Goal: Task Accomplishment & Management: Complete application form

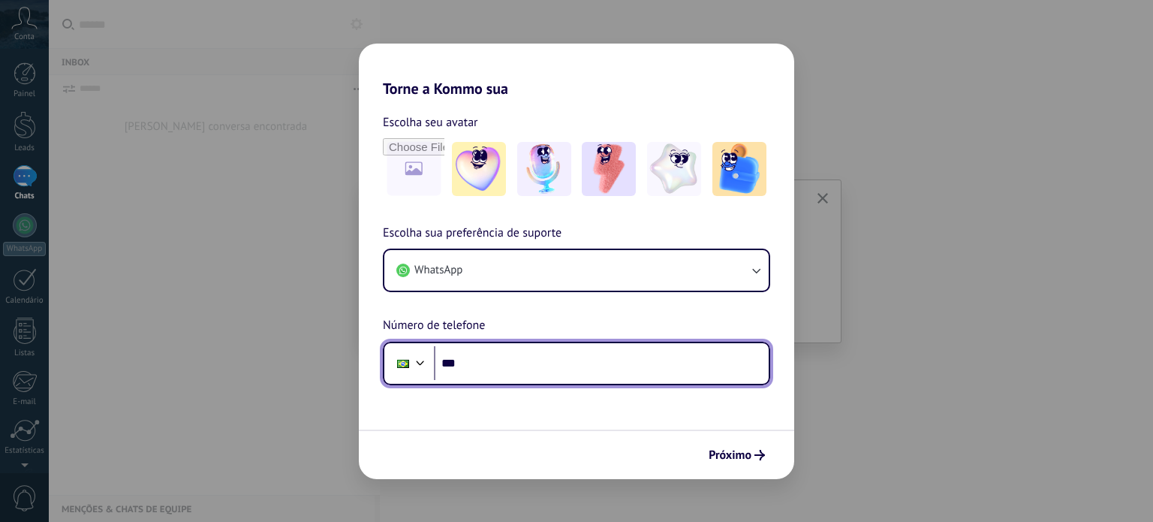
click at [531, 360] on input "***" at bounding box center [601, 363] width 335 height 35
click at [501, 362] on input "********" at bounding box center [601, 363] width 335 height 35
type input "**********"
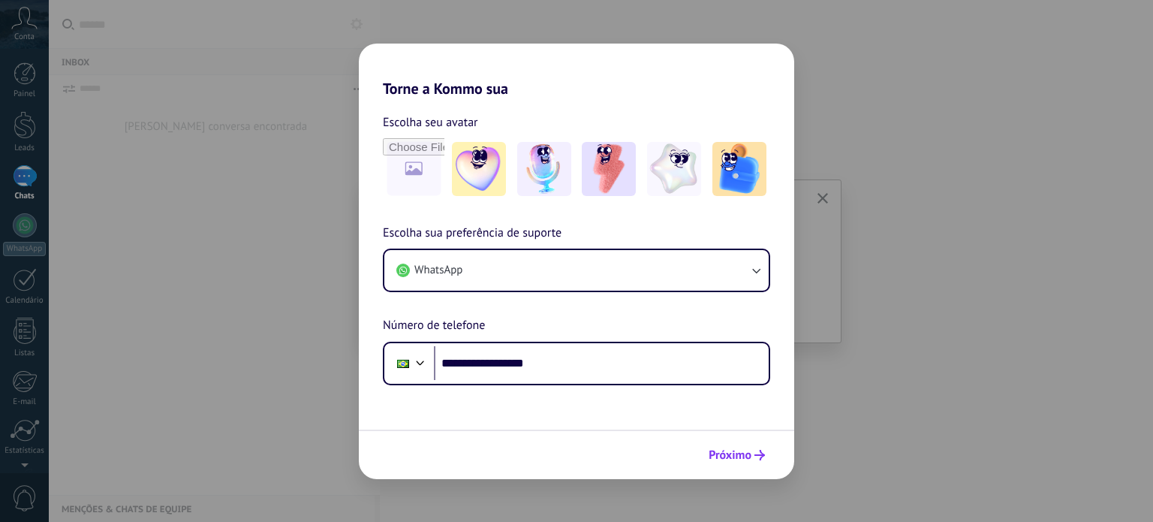
click at [740, 459] on span "Próximo" at bounding box center [729, 455] width 43 height 11
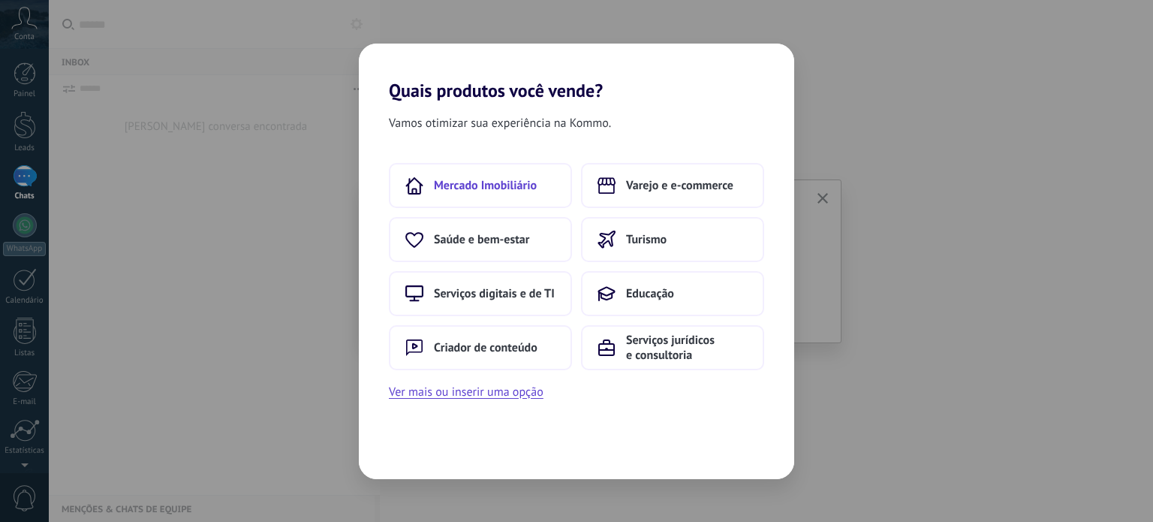
click at [510, 183] on span "Mercado Imobiliário" at bounding box center [485, 185] width 103 height 15
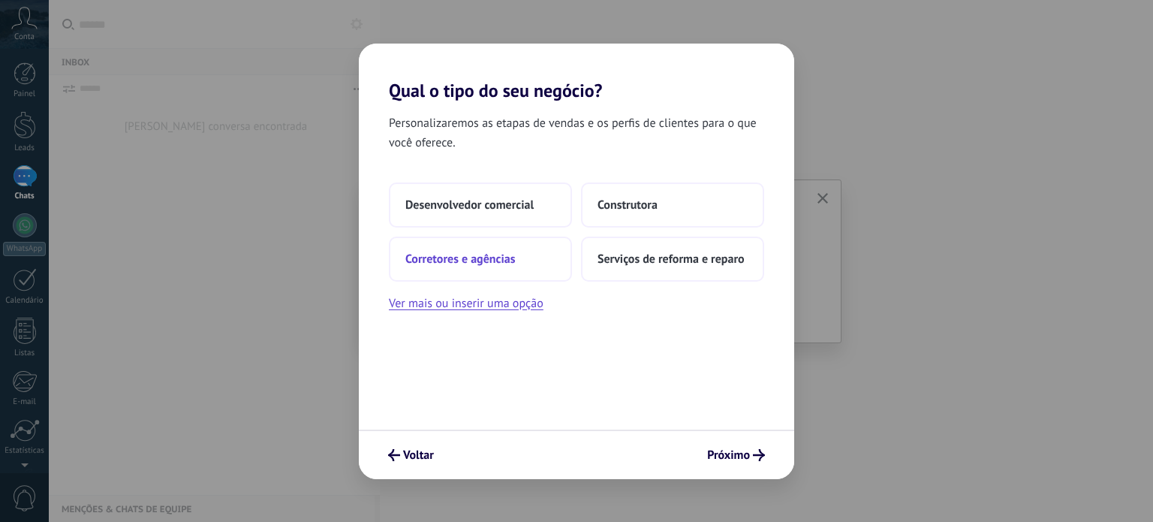
click at [459, 263] on span "Corretores e agências" at bounding box center [460, 258] width 110 height 15
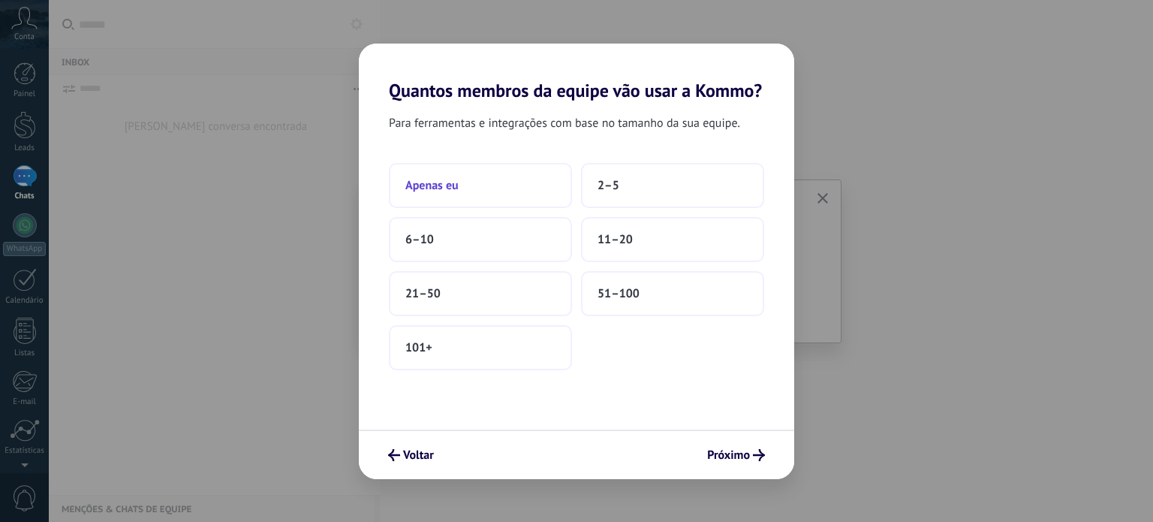
click at [447, 188] on span "Apenas eu" at bounding box center [431, 185] width 53 height 15
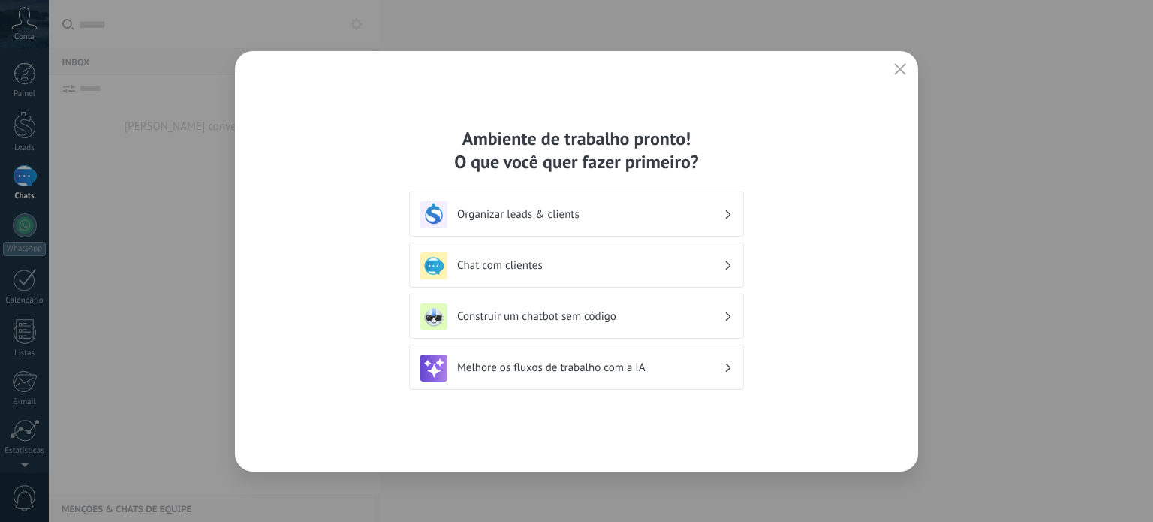
click at [723, 215] on div "Organizar leads & clients" at bounding box center [576, 214] width 312 height 27
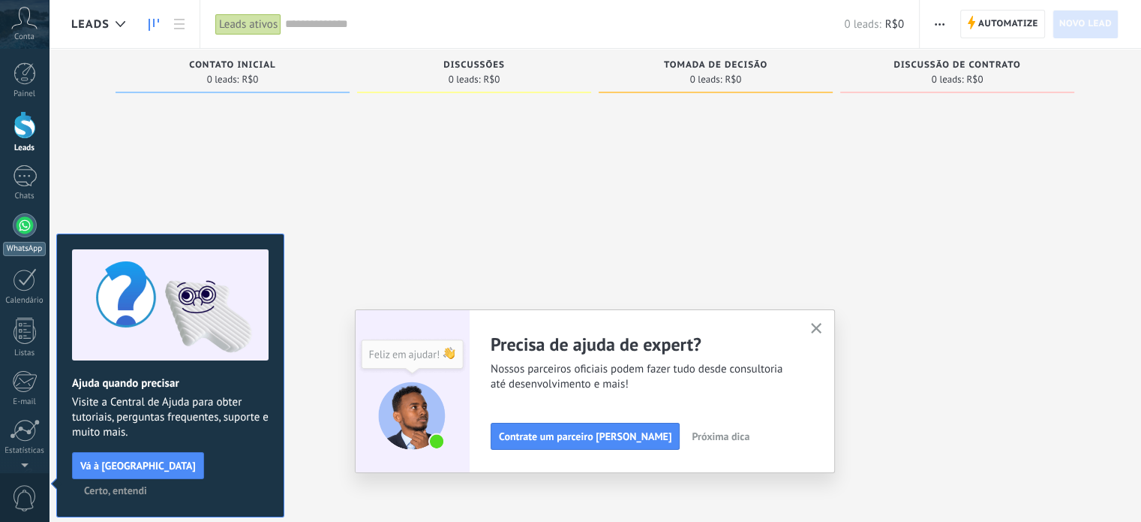
click at [18, 231] on div at bounding box center [25, 225] width 24 height 24
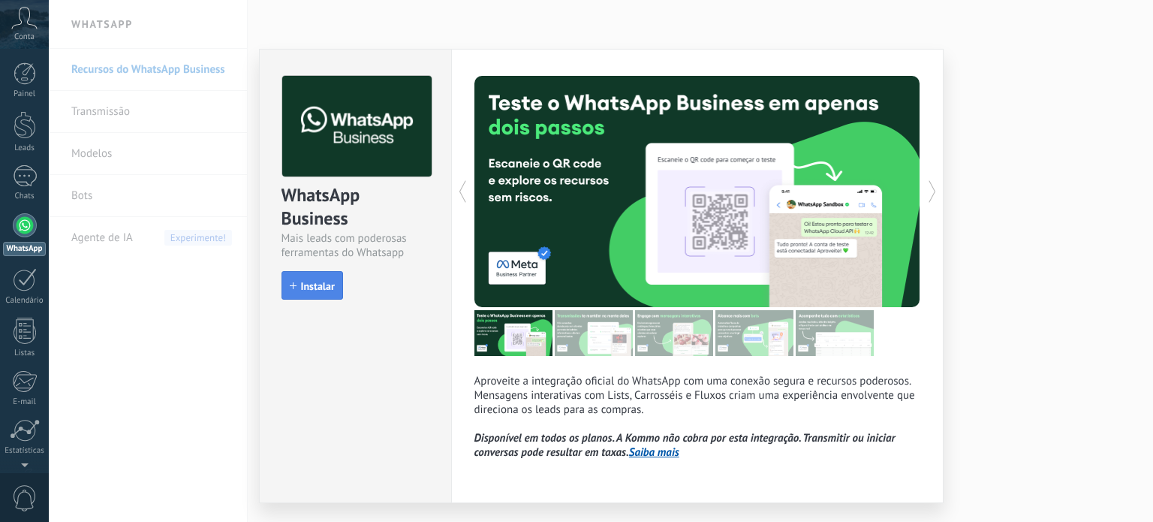
scroll to position [38, 0]
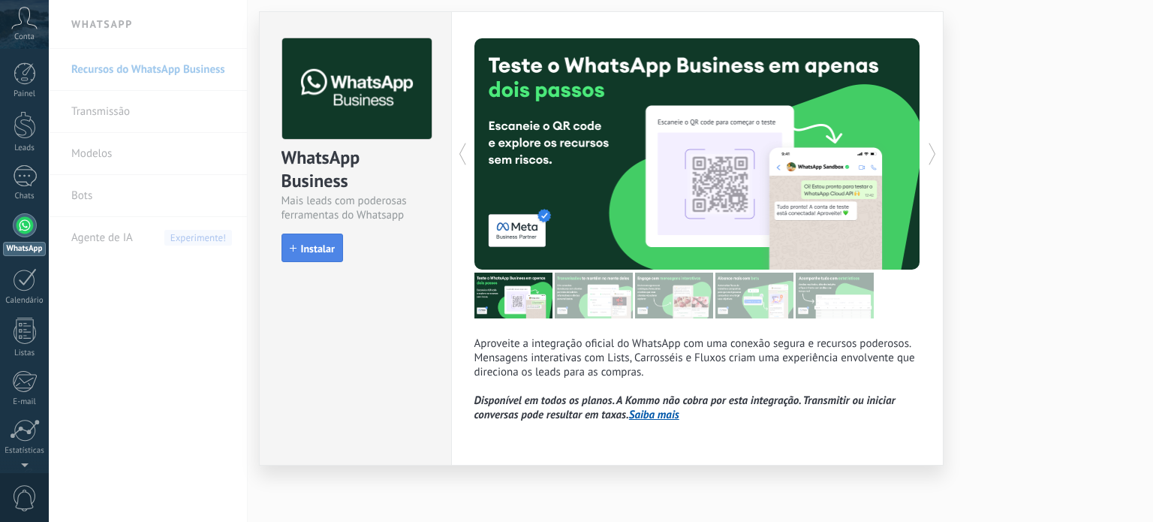
click at [315, 248] on span "Instalar" at bounding box center [318, 248] width 34 height 11
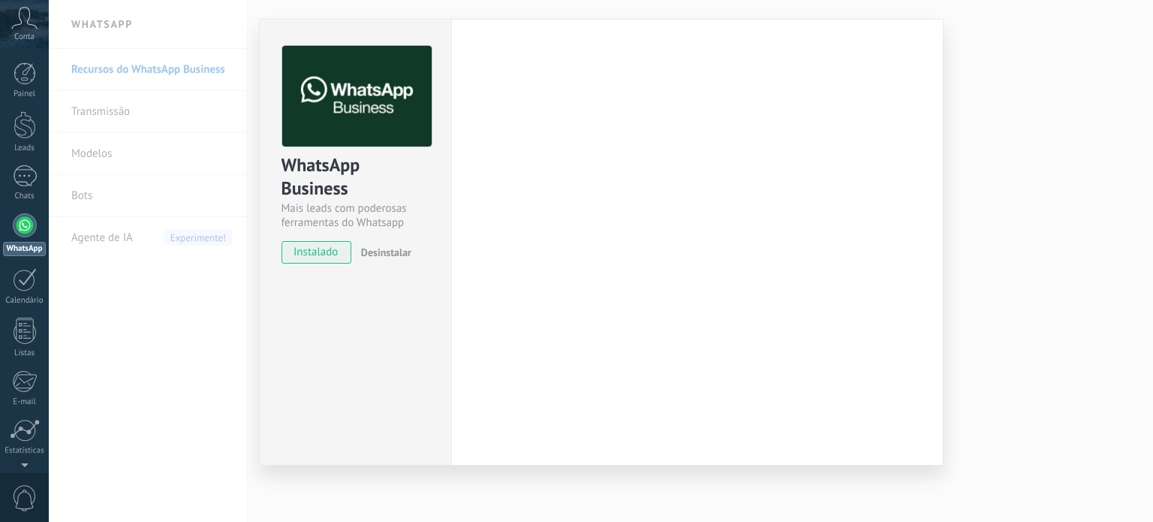
scroll to position [30, 0]
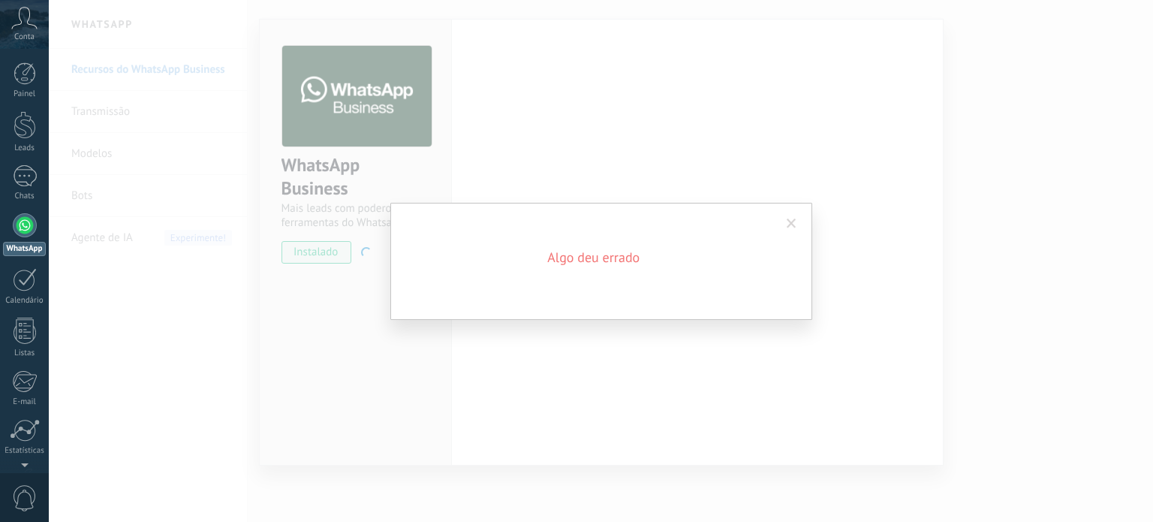
click at [657, 254] on h2 "Algo deu errado" at bounding box center [594, 257] width 360 height 18
click at [793, 222] on span at bounding box center [792, 223] width 10 height 11
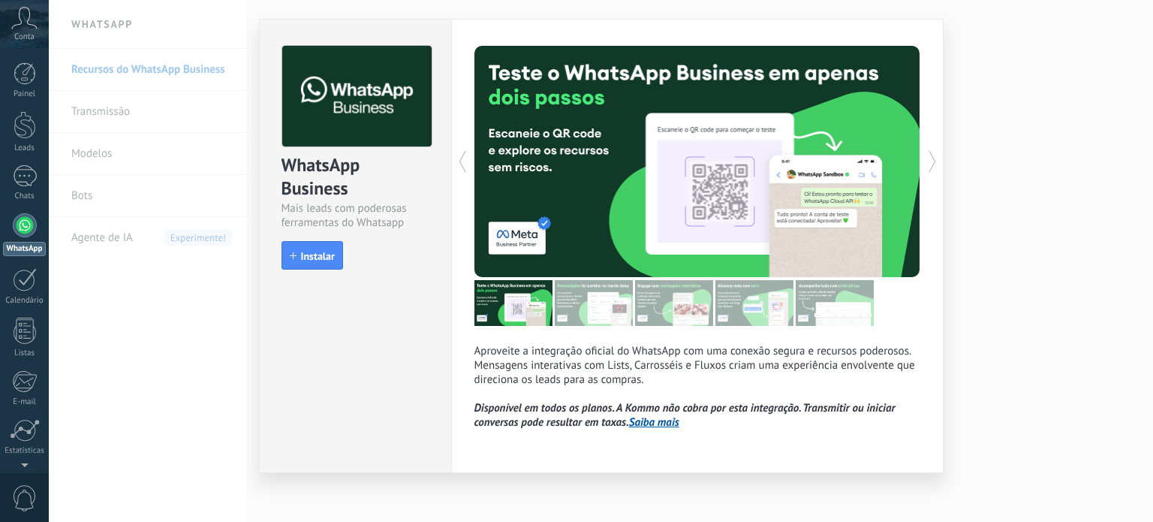
scroll to position [38, 0]
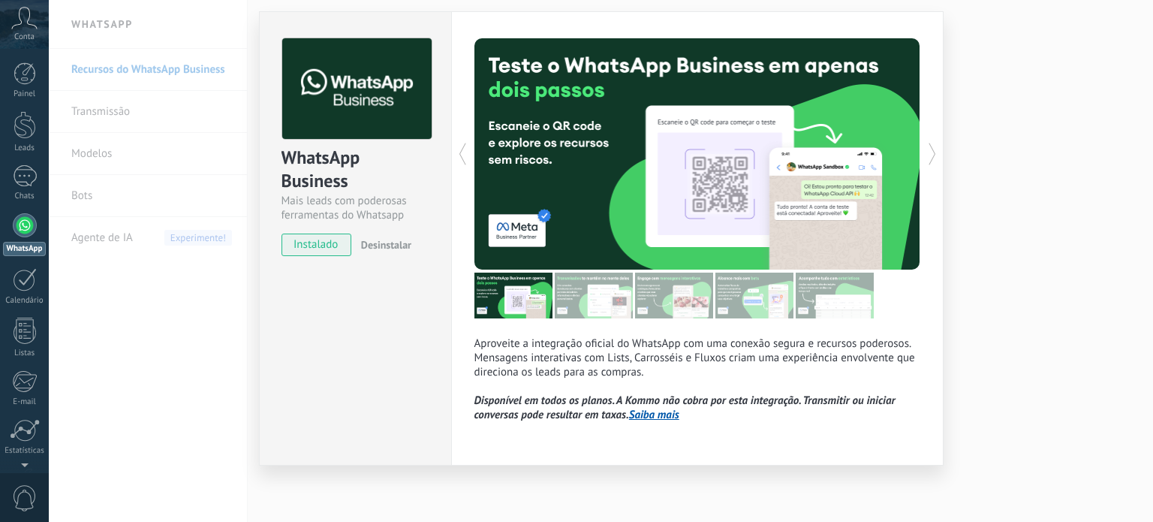
click at [297, 243] on span "instalado" at bounding box center [316, 244] width 68 height 23
click at [324, 173] on div "WhatsApp Business" at bounding box center [355, 170] width 148 height 48
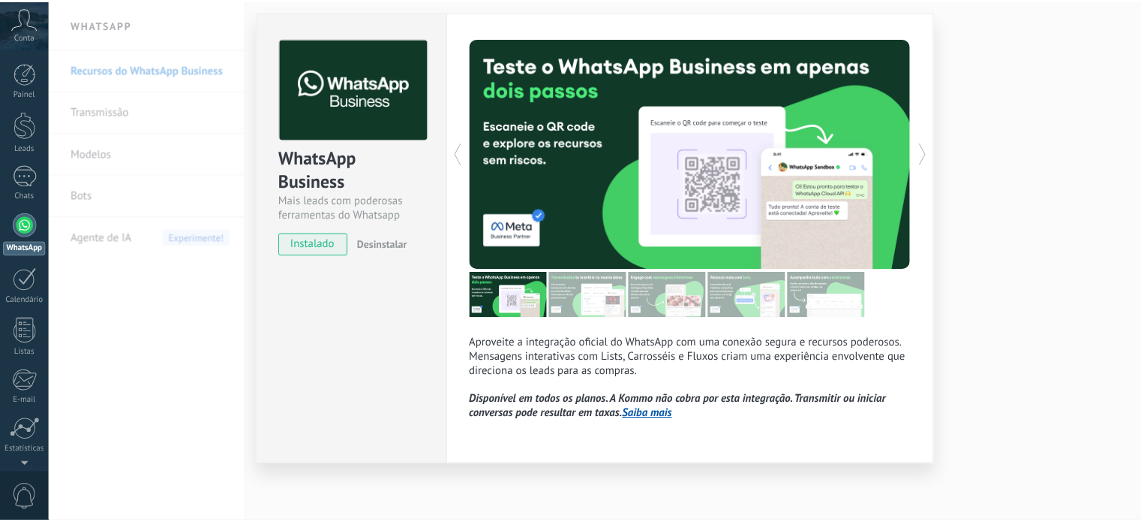
scroll to position [0, 0]
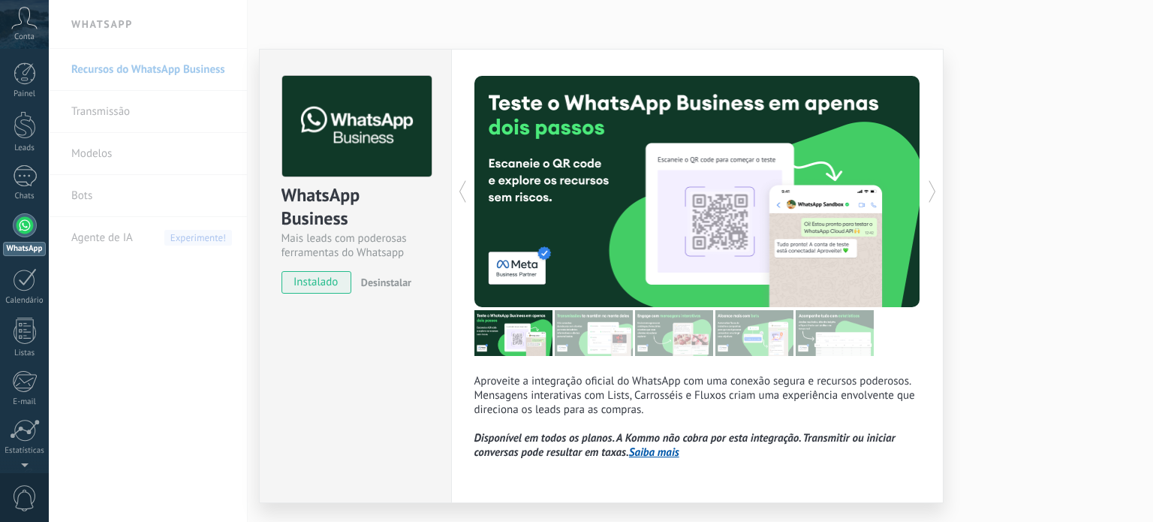
click at [606, 335] on img at bounding box center [594, 333] width 78 height 46
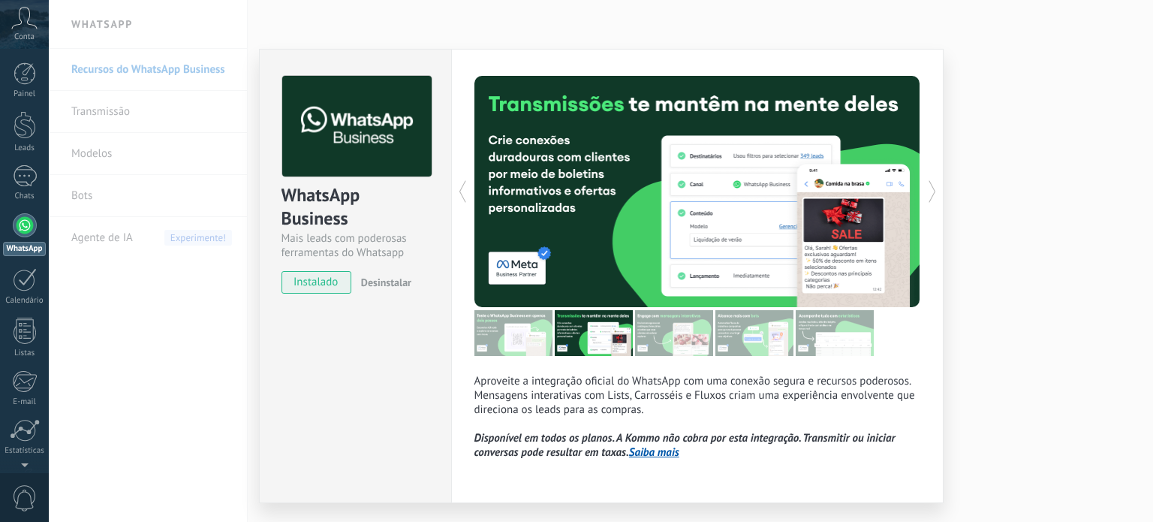
click at [666, 337] on img at bounding box center [674, 333] width 78 height 46
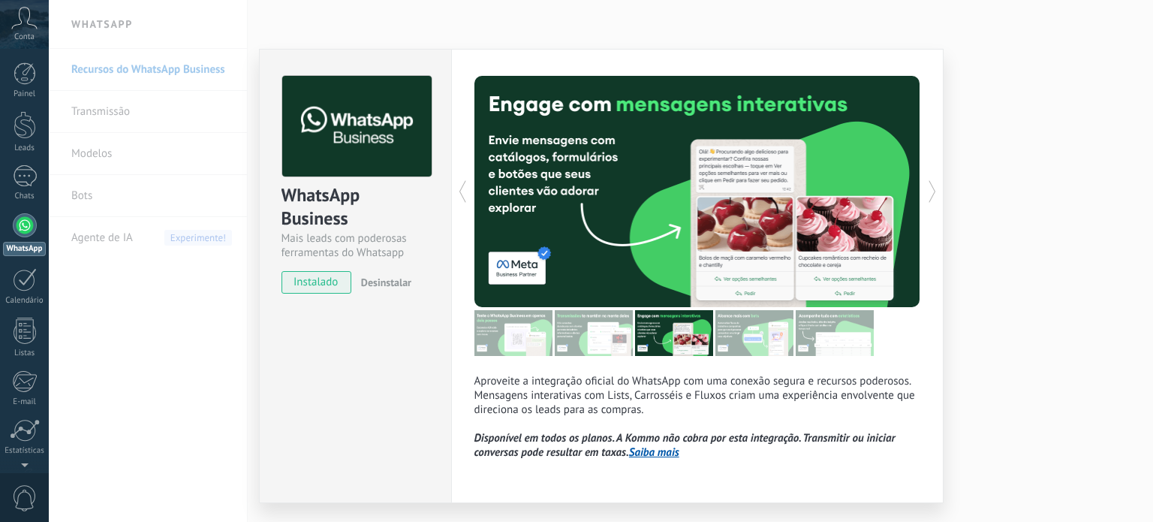
click at [741, 327] on img at bounding box center [754, 333] width 78 height 46
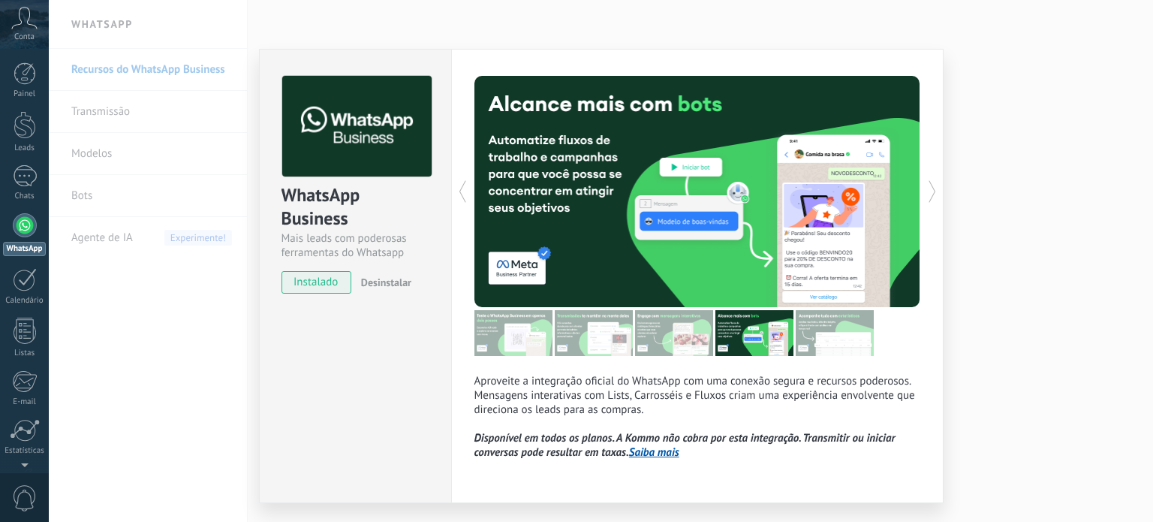
click at [842, 306] on div at bounding box center [808, 191] width 223 height 231
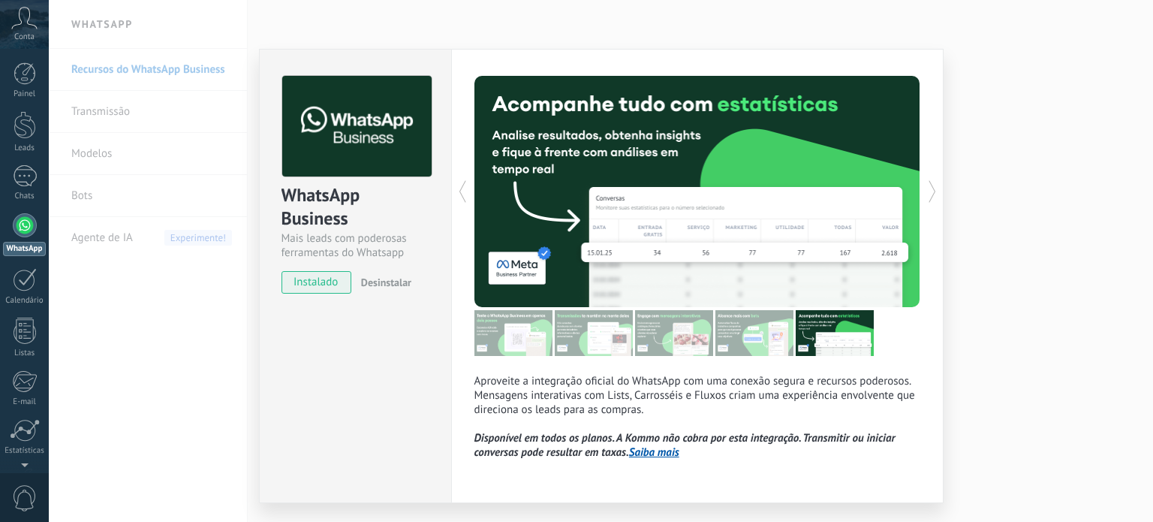
click at [838, 322] on img at bounding box center [835, 333] width 78 height 46
click at [31, 29] on div "Conta" at bounding box center [24, 24] width 49 height 49
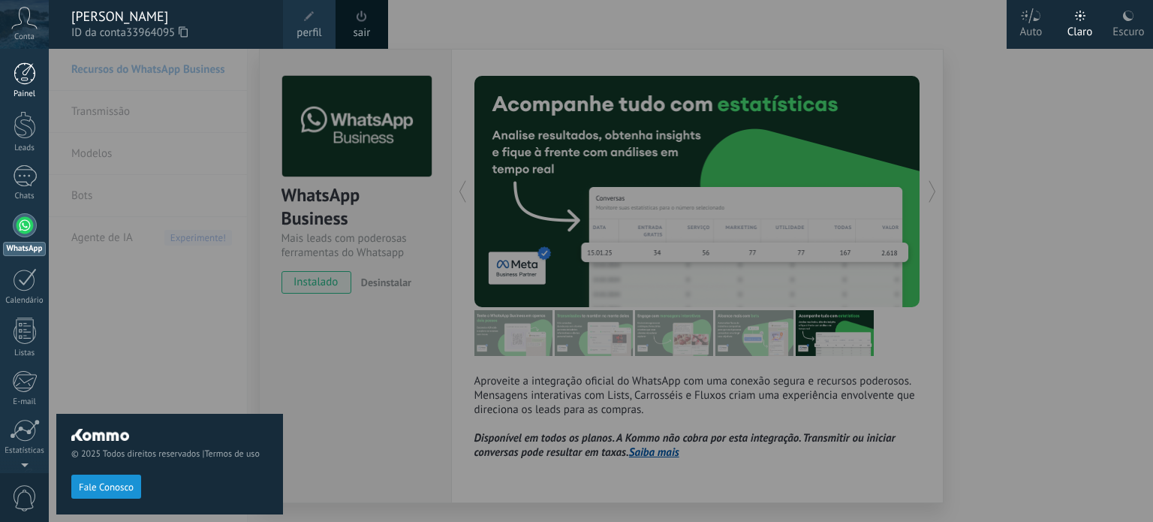
click at [30, 74] on div at bounding box center [25, 73] width 23 height 23
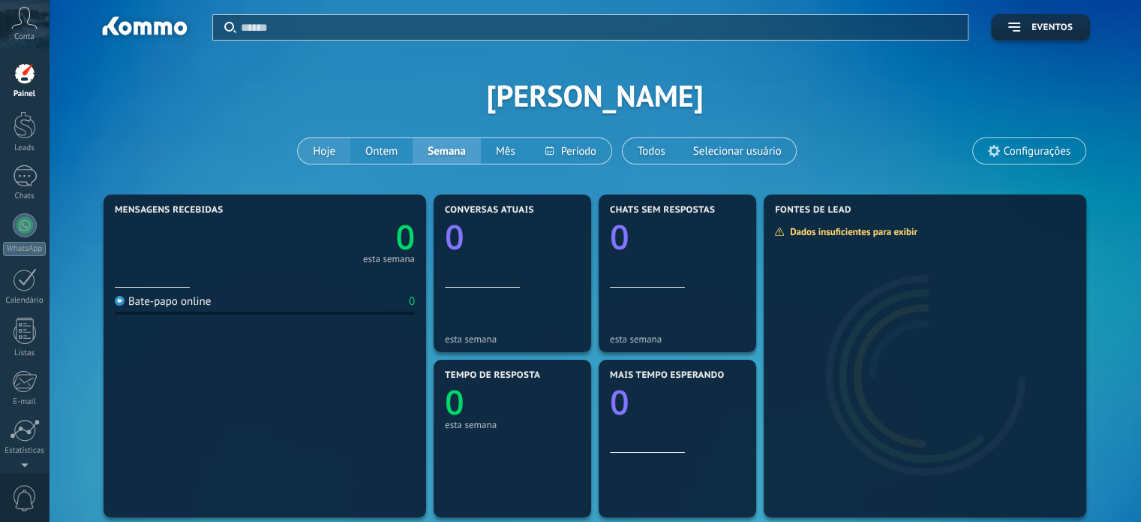
click at [325, 146] on button "Hoje" at bounding box center [324, 151] width 53 height 26
click at [325, 149] on button "Hoje" at bounding box center [324, 151] width 53 height 26
click at [325, 150] on button "Hoje" at bounding box center [324, 151] width 53 height 26
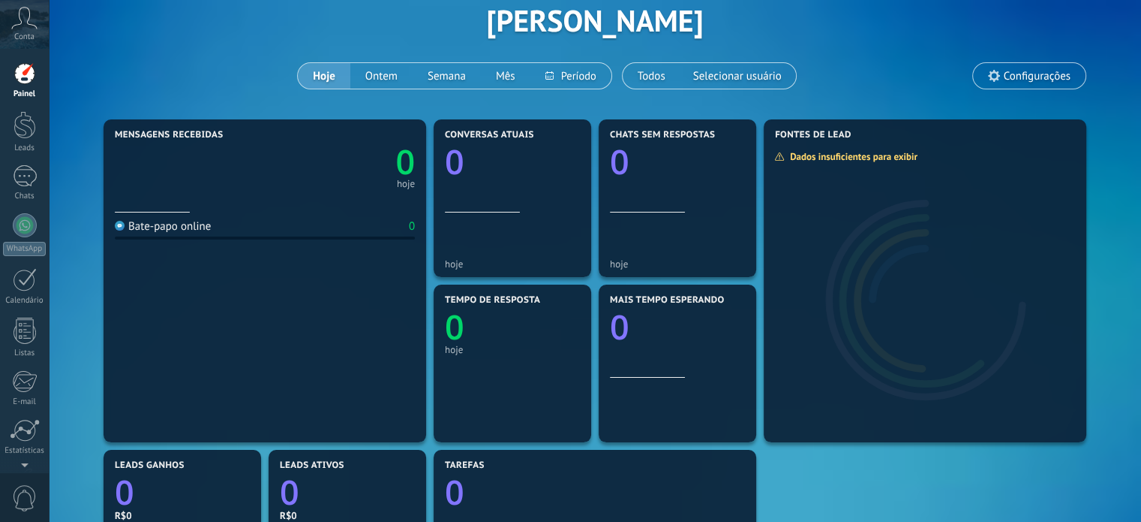
scroll to position [150, 0]
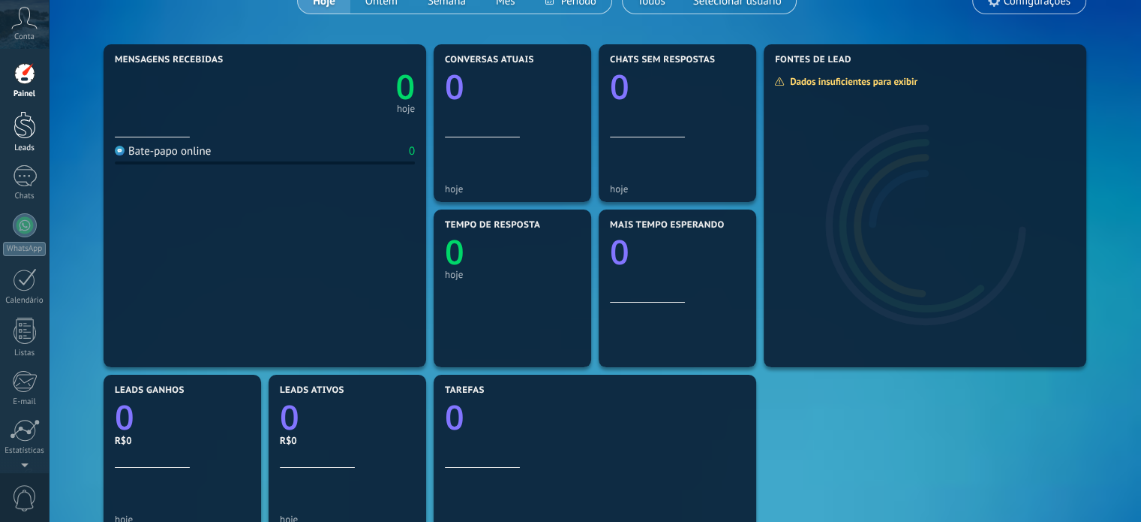
click at [17, 131] on div at bounding box center [25, 125] width 23 height 28
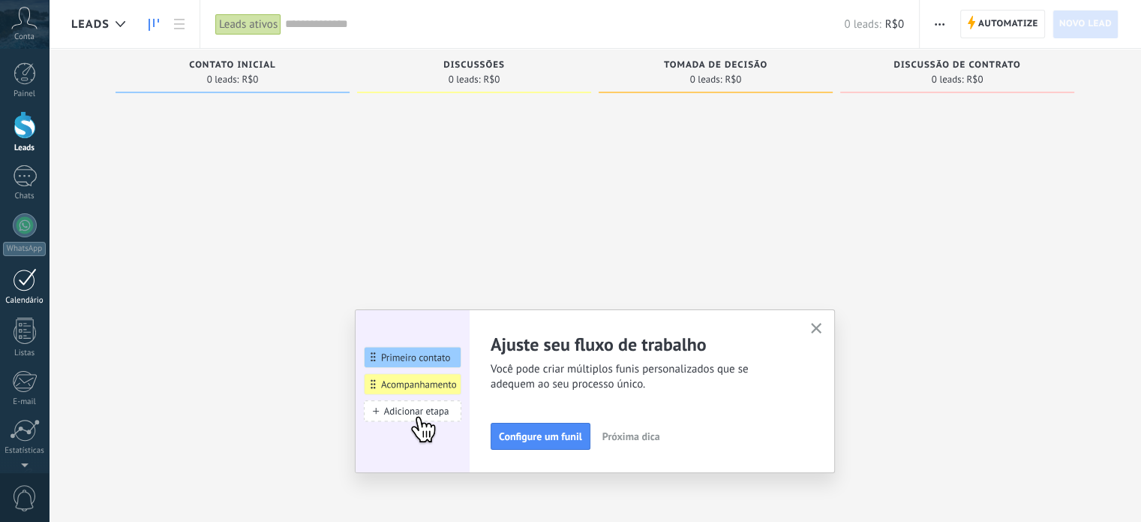
click at [26, 284] on div at bounding box center [25, 279] width 24 height 23
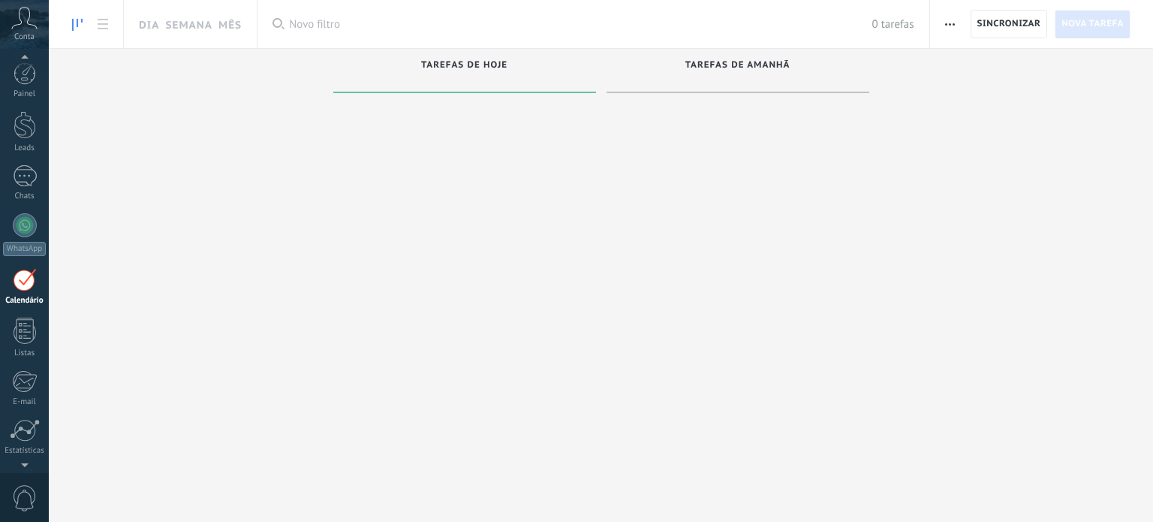
scroll to position [42, 0]
